Goal: Check status: Check status

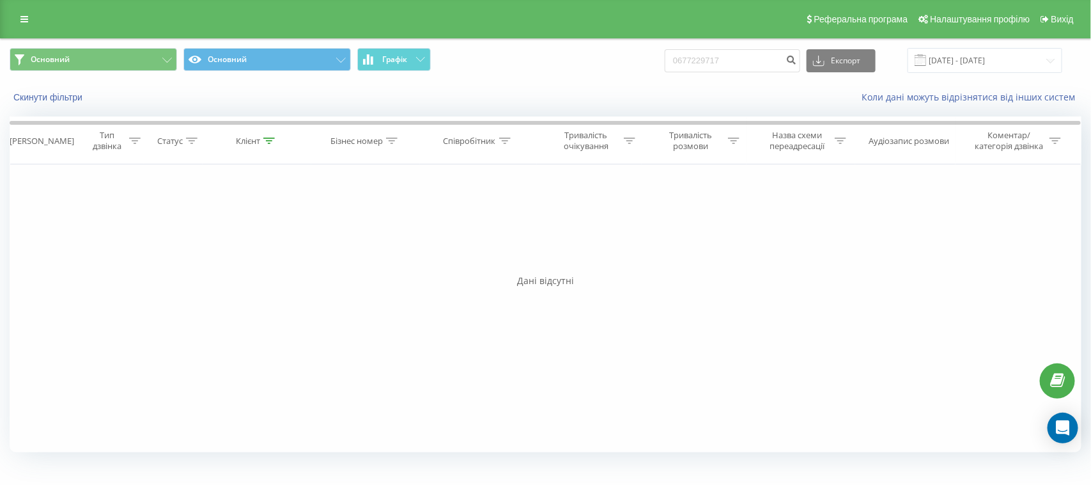
click at [456, 270] on div "Фільтрувати за умовою Дорівнює Введіть значення Скасувати OK Фільтрувати за умо…" at bounding box center [546, 308] width 1072 height 288
